Goal: Find specific page/section: Find specific page/section

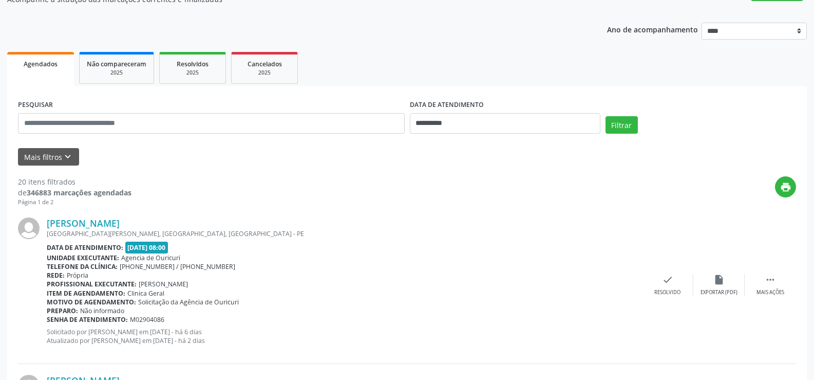
scroll to position [103, 0]
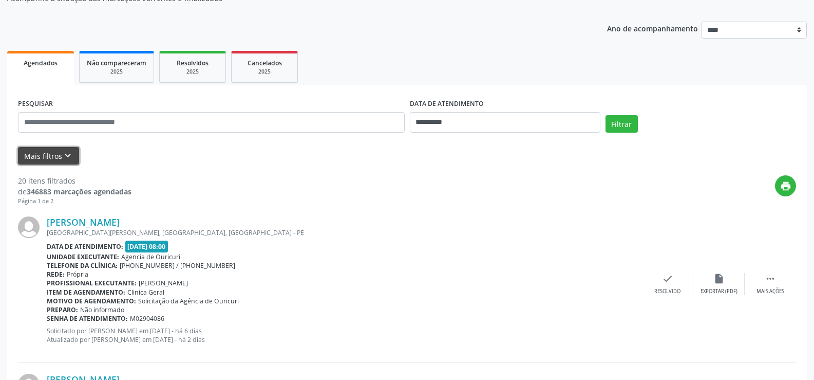
click at [44, 151] on button "Mais filtros keyboard_arrow_down" at bounding box center [48, 156] width 61 height 18
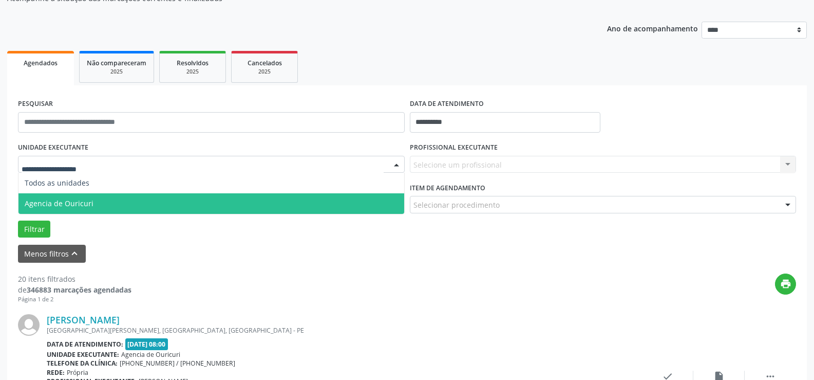
click at [75, 199] on span "Agencia de Ouricuri" at bounding box center [59, 203] width 69 height 10
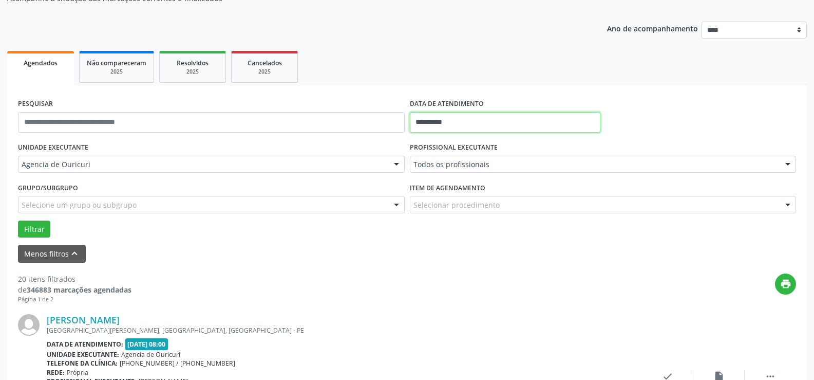
click at [489, 125] on input "**********" at bounding box center [505, 122] width 191 height 21
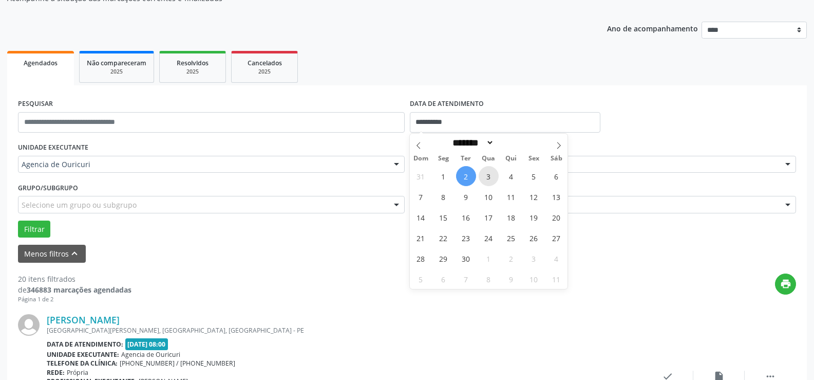
click at [482, 173] on span "3" at bounding box center [489, 176] width 20 height 20
type input "**********"
click at [482, 173] on span "3" at bounding box center [489, 176] width 20 height 20
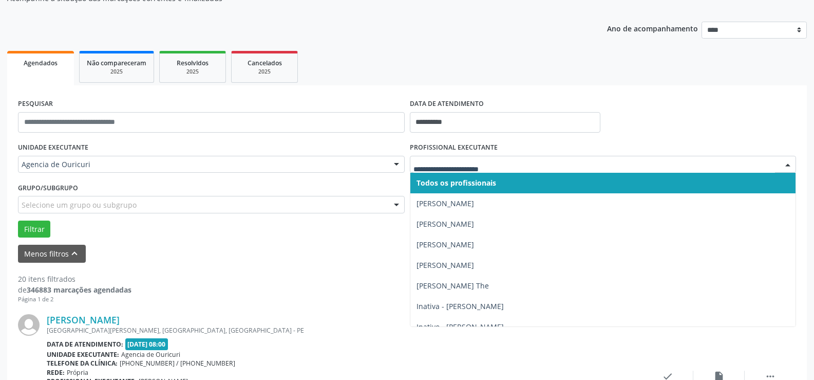
click at [482, 173] on div "Todos os profissionais [PERSON_NAME] [PERSON_NAME] [PERSON_NAME] The Inativa - …" at bounding box center [603, 164] width 387 height 17
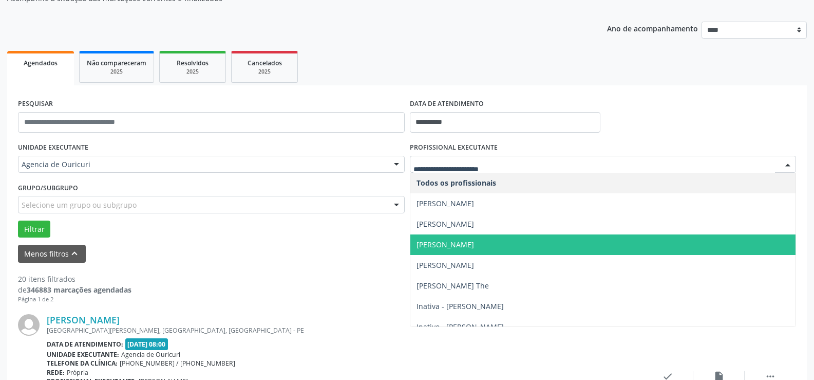
click at [462, 246] on span "[PERSON_NAME]" at bounding box center [446, 244] width 58 height 10
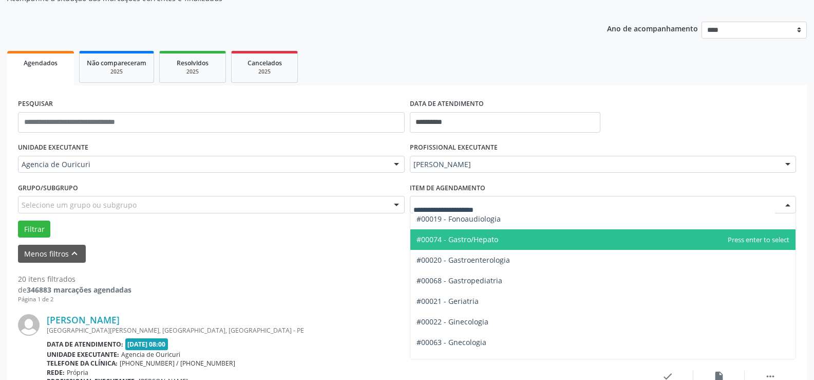
scroll to position [617, 0]
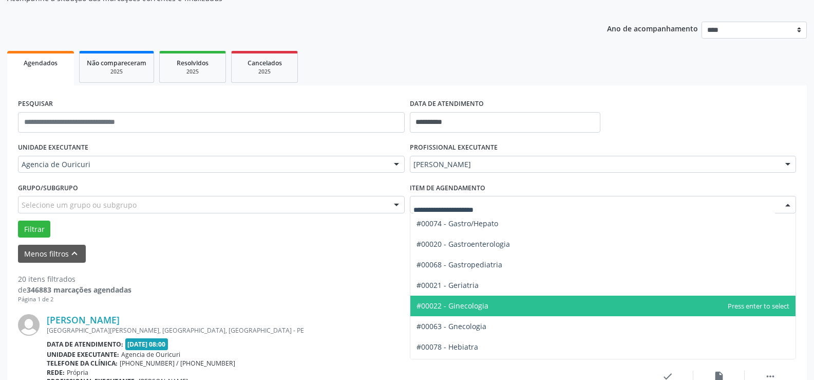
click at [470, 303] on span "#00022 - Ginecologia" at bounding box center [453, 306] width 72 height 10
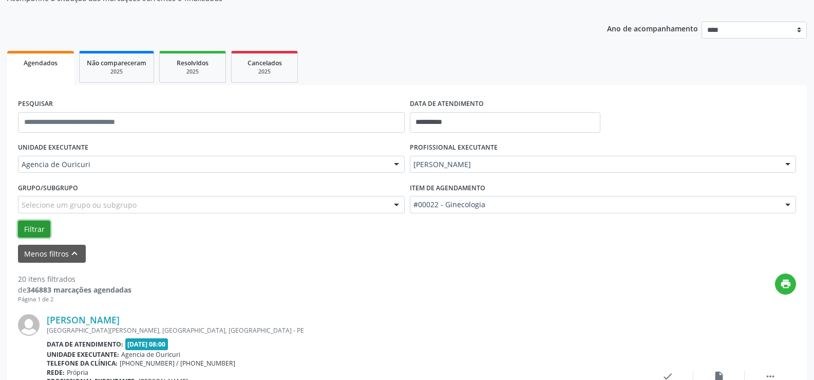
click at [33, 230] on button "Filtrar" at bounding box center [34, 228] width 32 height 17
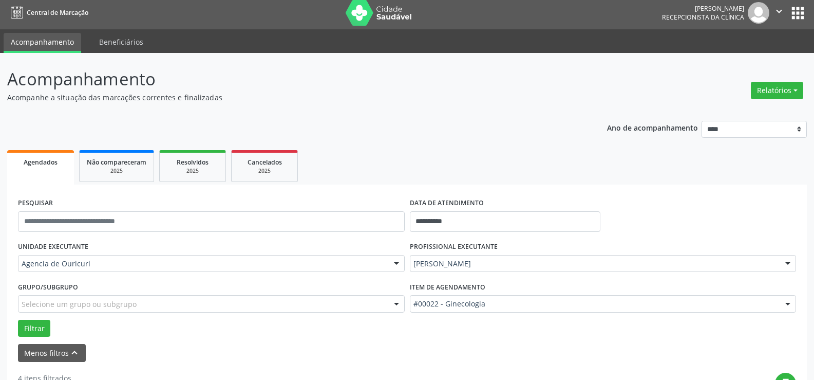
scroll to position [106, 0]
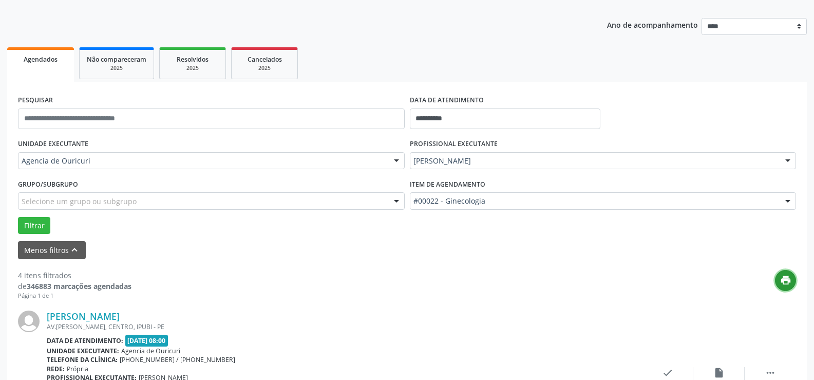
click at [793, 275] on button "print" at bounding box center [785, 280] width 21 height 21
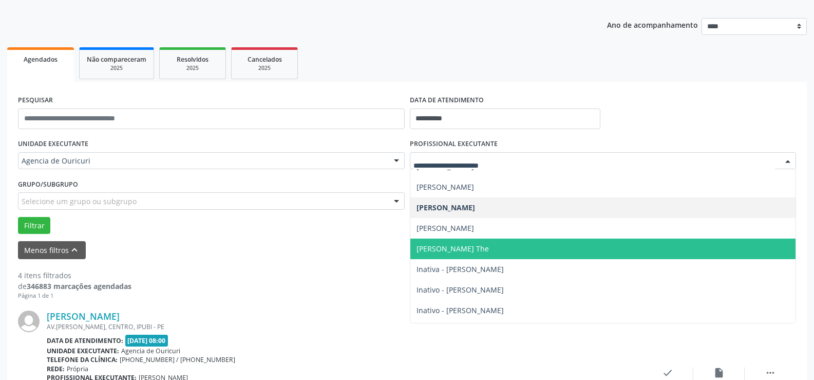
scroll to position [51, 0]
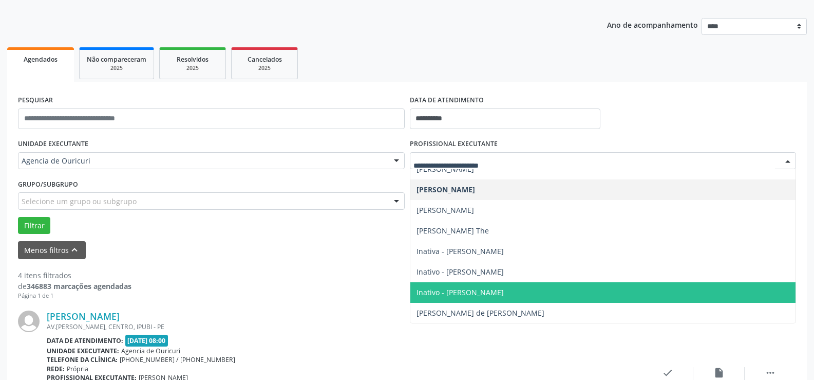
click at [433, 286] on span "Inativo - [PERSON_NAME]" at bounding box center [604, 292] width 386 height 21
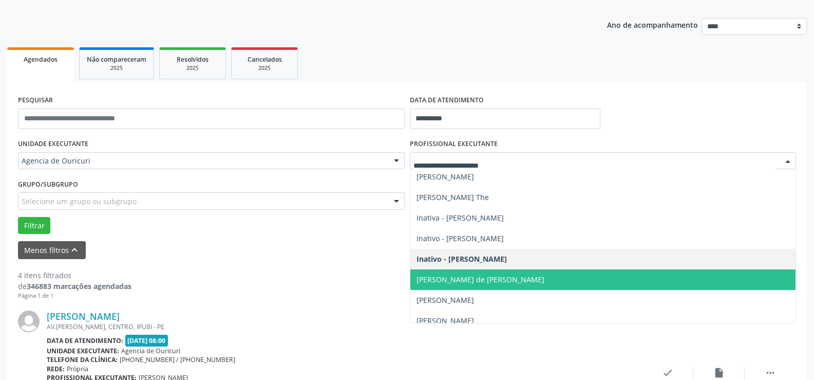
scroll to position [103, 0]
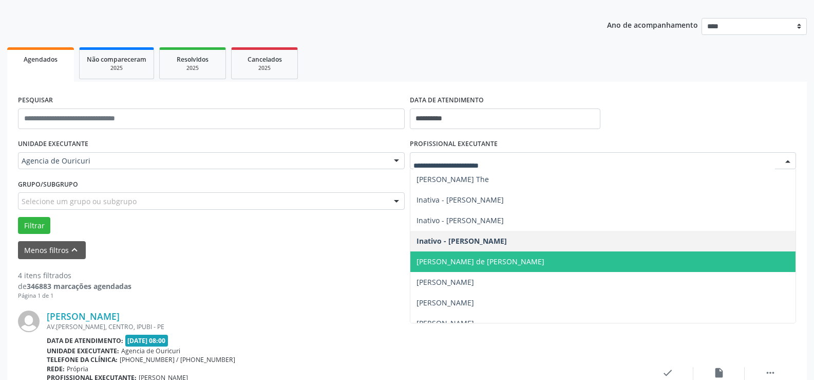
click at [452, 256] on span "[PERSON_NAME] de [PERSON_NAME]" at bounding box center [481, 261] width 128 height 10
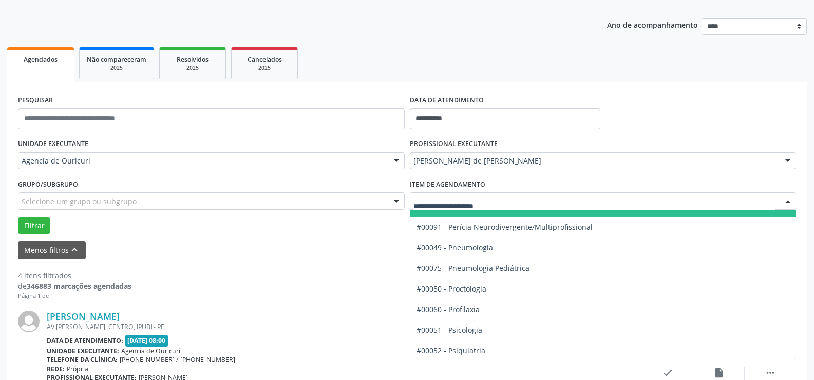
scroll to position [1644, 0]
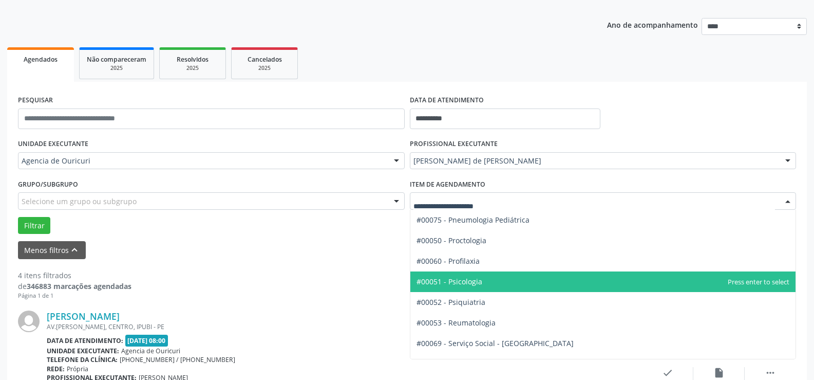
click at [468, 288] on span "#00051 - Psicologia" at bounding box center [604, 281] width 386 height 21
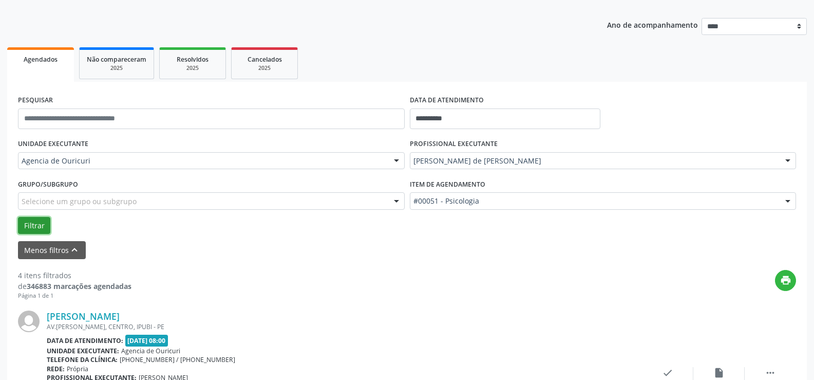
click at [32, 219] on button "Filtrar" at bounding box center [34, 225] width 32 height 17
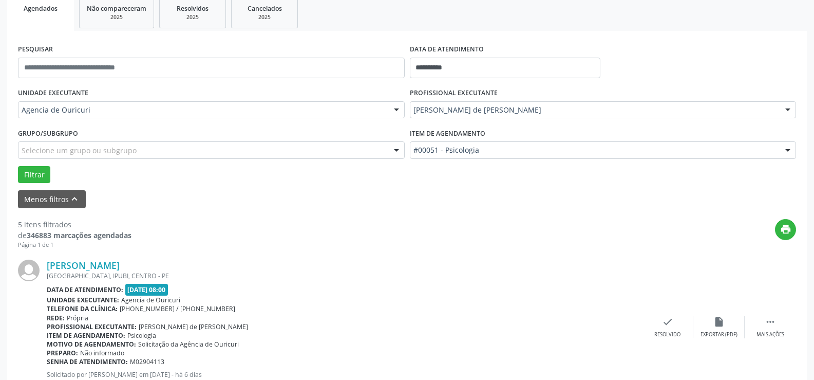
scroll to position [109, 0]
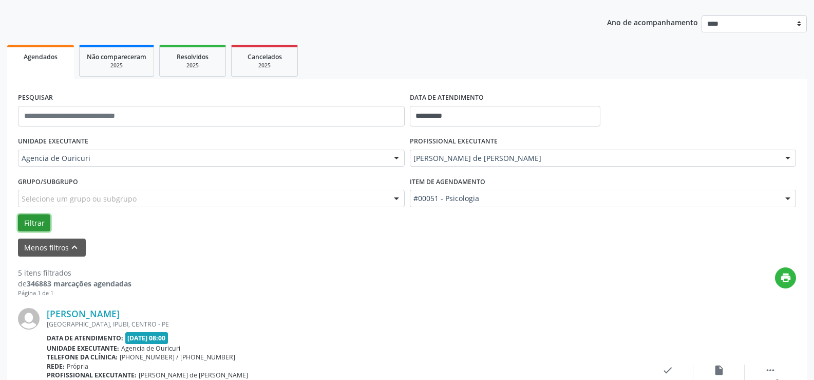
click at [39, 224] on button "Filtrar" at bounding box center [34, 222] width 32 height 17
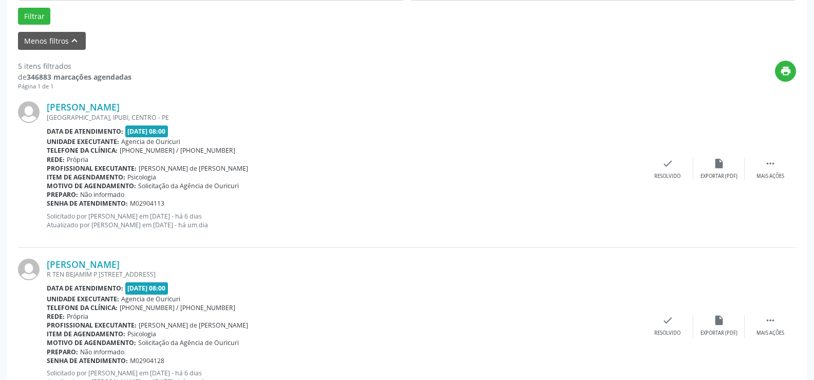
scroll to position [314, 0]
click at [793, 79] on button "print" at bounding box center [785, 72] width 21 height 21
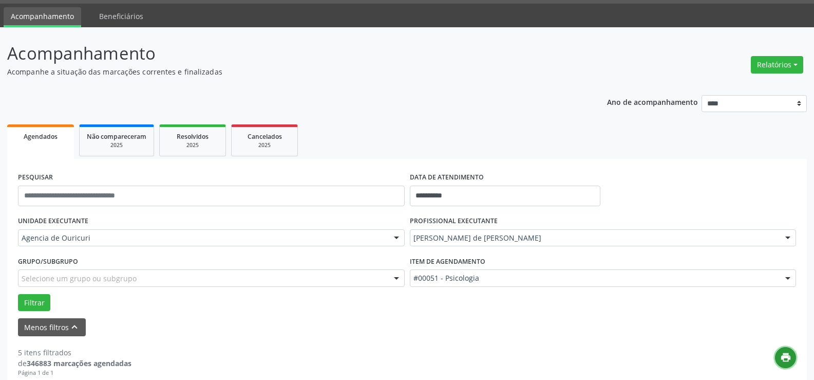
scroll to position [6, 0]
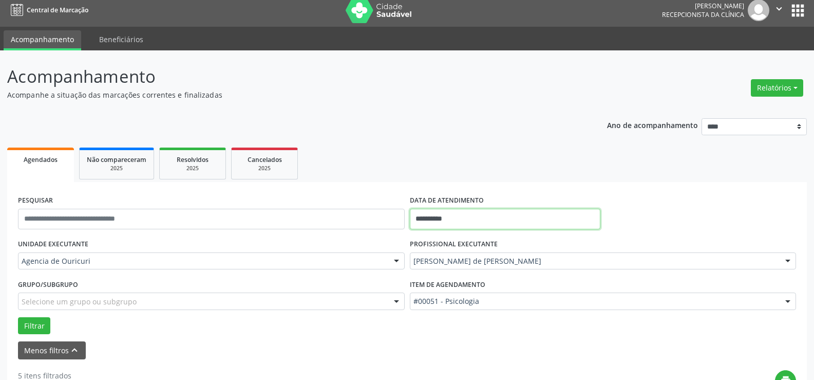
click at [504, 214] on input "**********" at bounding box center [505, 219] width 191 height 21
click at [503, 215] on input "**********" at bounding box center [505, 219] width 191 height 21
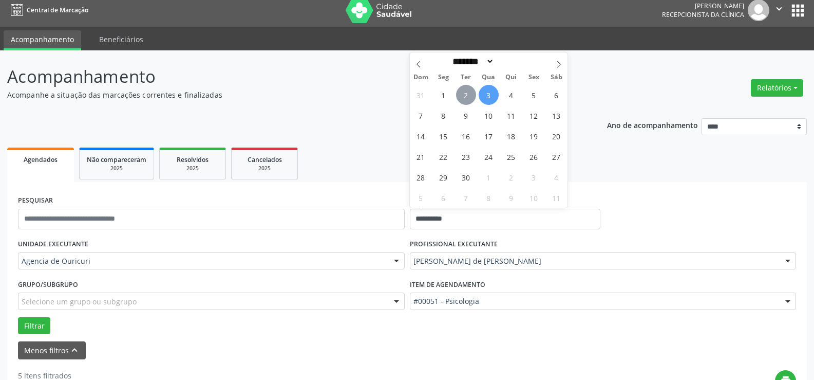
click at [458, 96] on span "2" at bounding box center [466, 95] width 20 height 20
type input "**********"
click at [462, 97] on span "2" at bounding box center [466, 95] width 20 height 20
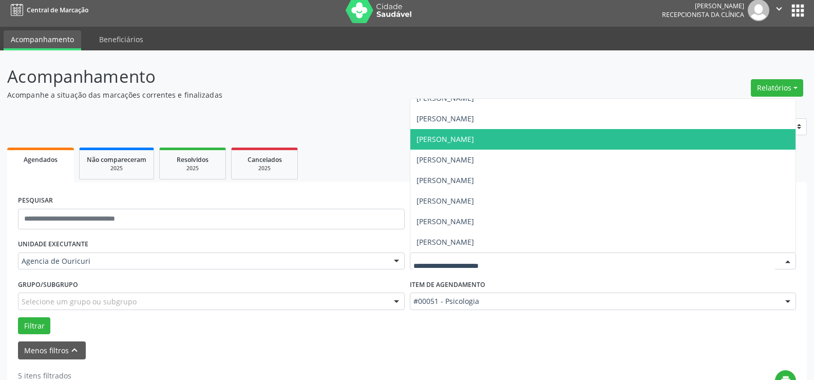
scroll to position [58, 0]
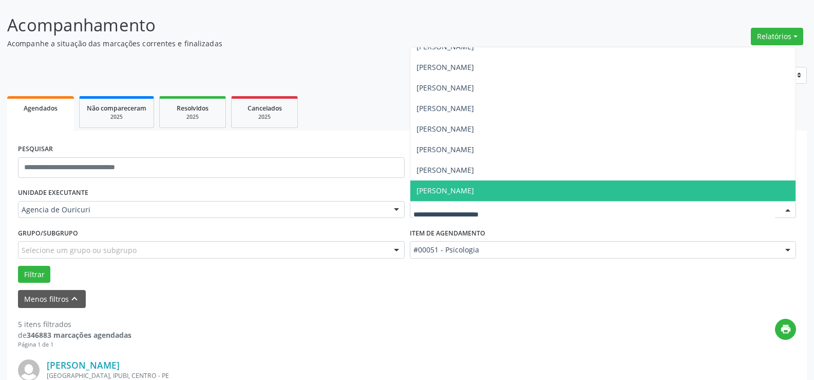
click at [474, 187] on span "[PERSON_NAME]" at bounding box center [446, 190] width 58 height 10
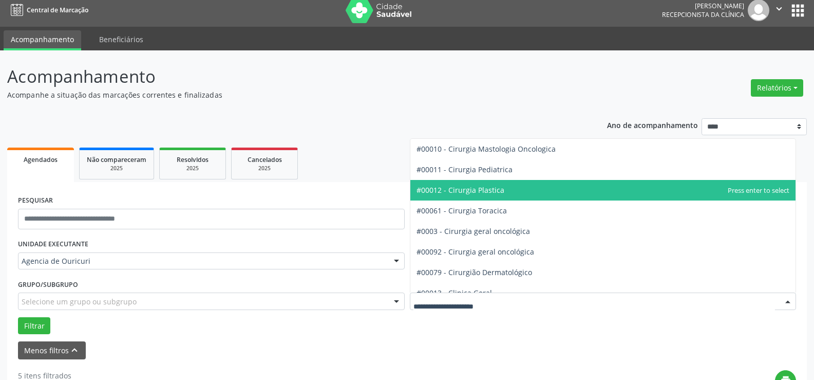
scroll to position [257, 0]
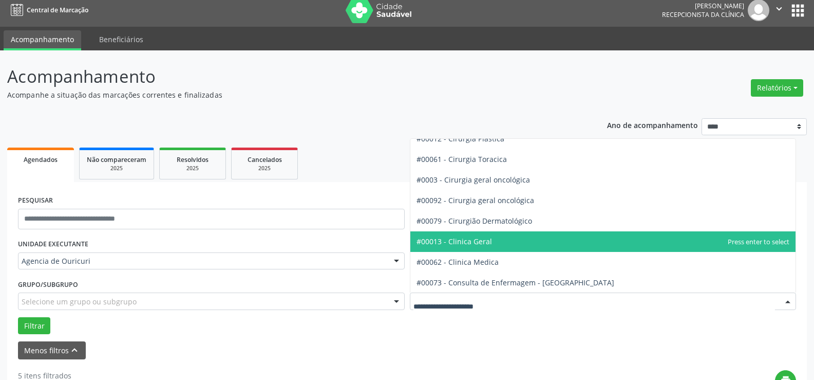
click at [492, 235] on span "#00013 - Clinica Geral" at bounding box center [604, 241] width 386 height 21
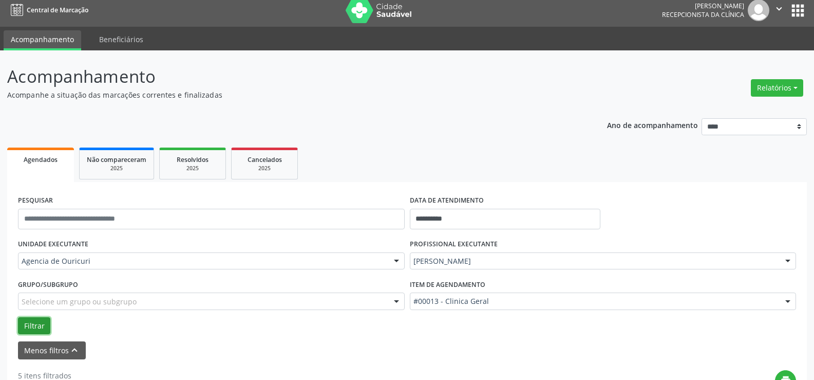
click at [33, 329] on button "Filtrar" at bounding box center [34, 325] width 32 height 17
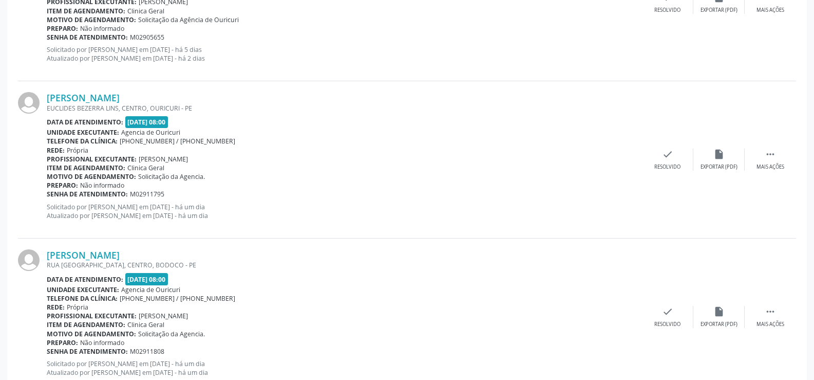
scroll to position [1927, 0]
